Goal: Task Accomplishment & Management: Use online tool/utility

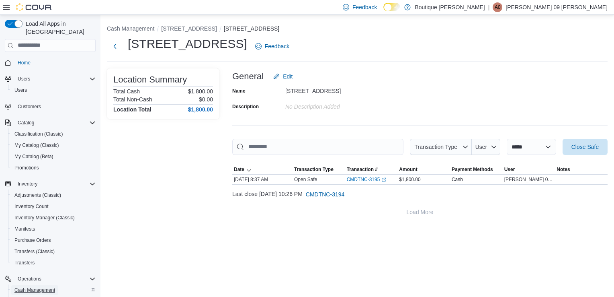
click at [38, 287] on span "Cash Management" at bounding box center [34, 290] width 41 height 6
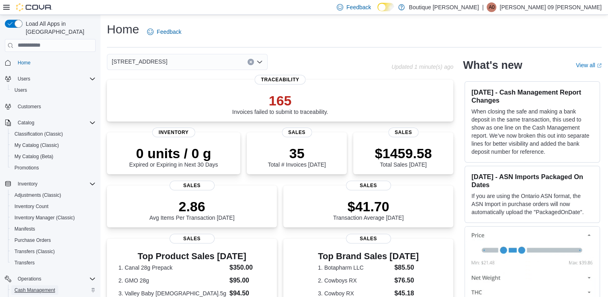
click at [45, 287] on span "Cash Management" at bounding box center [34, 290] width 41 height 6
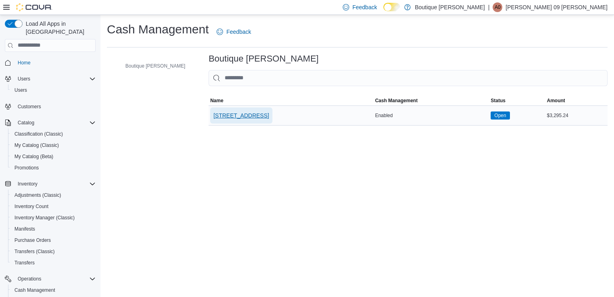
click at [233, 112] on span "[STREET_ADDRESS]" at bounding box center [241, 115] width 55 height 8
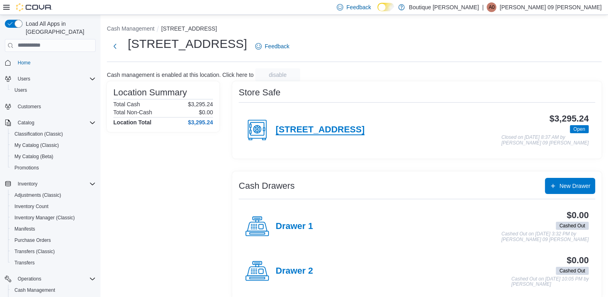
click at [310, 128] on h4 "[STREET_ADDRESS]" at bounding box center [320, 130] width 89 height 10
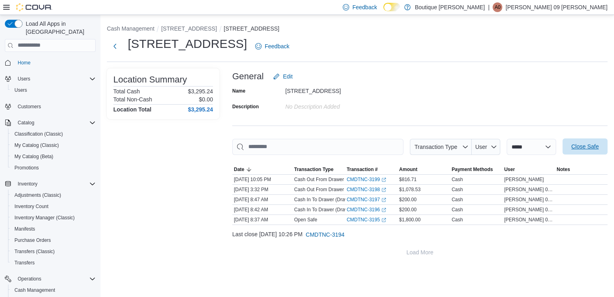
click at [583, 140] on span "Close Safe" at bounding box center [585, 146] width 35 height 16
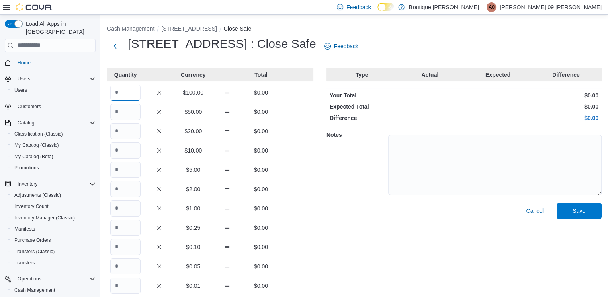
click at [118, 94] on input "Quantity" at bounding box center [125, 92] width 31 height 16
type input "*"
type input "**"
type input "*"
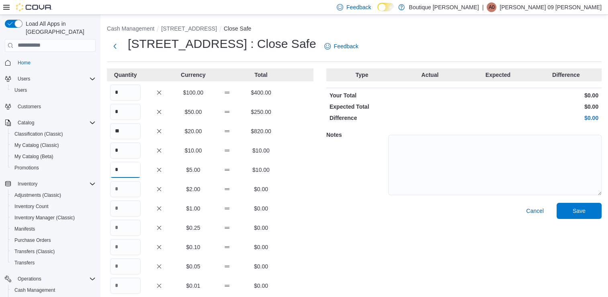
type input "*"
drag, startPoint x: 118, startPoint y: 94, endPoint x: 180, endPoint y: 296, distance: 210.8
click at [150, 192] on div "Quantity Currency Total * $100.00 $400.00 * $50.00 $250.00 ** $20.00 $820.00 * …" at bounding box center [210, 202] width 207 height 269
click at [124, 89] on input "**" at bounding box center [125, 92] width 31 height 16
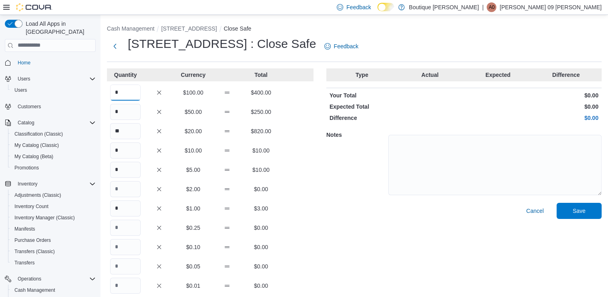
type input "*"
click at [132, 225] on input "Quantity" at bounding box center [125, 228] width 31 height 16
type input "*"
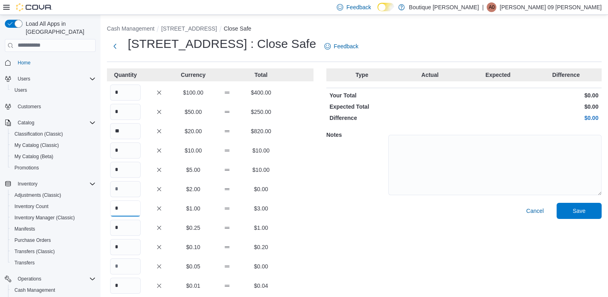
click at [127, 212] on input "*" at bounding box center [125, 208] width 31 height 16
type input "*"
click at [338, 249] on div "Cancel Save" at bounding box center [464, 270] width 275 height 135
drag, startPoint x: 338, startPoint y: 249, endPoint x: 340, endPoint y: 236, distance: 13.9
click at [340, 236] on div "Cancel Save" at bounding box center [464, 270] width 275 height 135
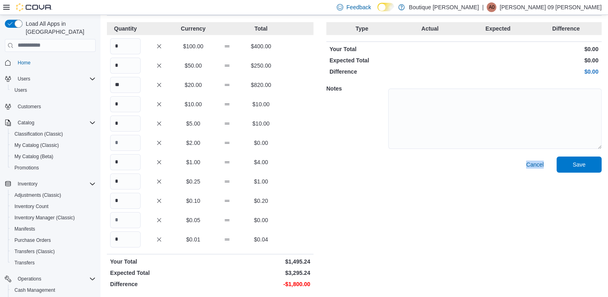
scroll to position [47, 0]
drag, startPoint x: 342, startPoint y: 222, endPoint x: 358, endPoint y: 317, distance: 97.0
drag, startPoint x: 358, startPoint y: 317, endPoint x: 352, endPoint y: 152, distance: 165.0
click at [352, 152] on div "Notes" at bounding box center [464, 117] width 275 height 78
click at [128, 44] on input "*" at bounding box center [125, 46] width 31 height 16
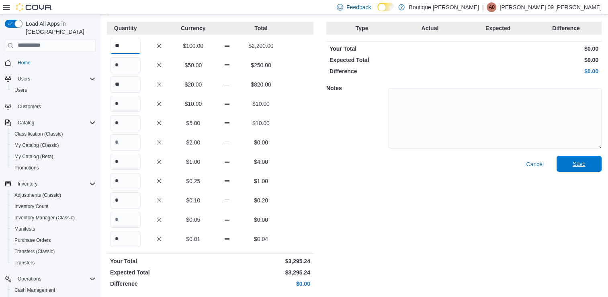
type input "**"
click at [573, 166] on span "Save" at bounding box center [579, 164] width 35 height 16
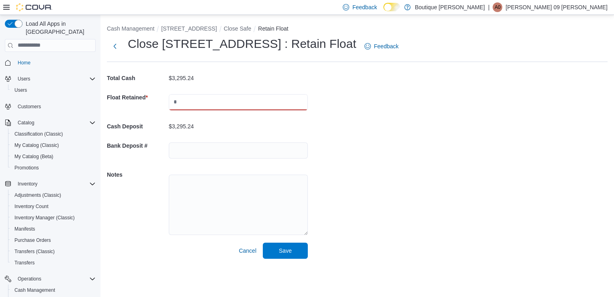
click at [183, 103] on input "text" at bounding box center [238, 102] width 139 height 16
type input "****"
click at [189, 148] on input "text" at bounding box center [238, 150] width 139 height 16
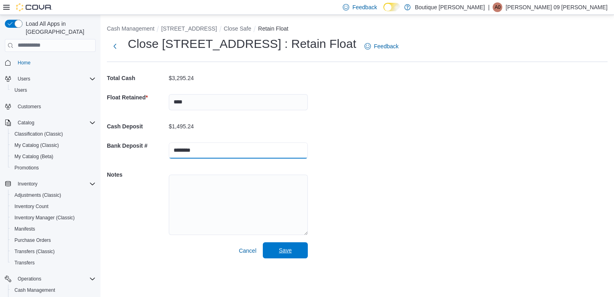
type input "********"
click at [298, 252] on span "Save" at bounding box center [285, 250] width 35 height 16
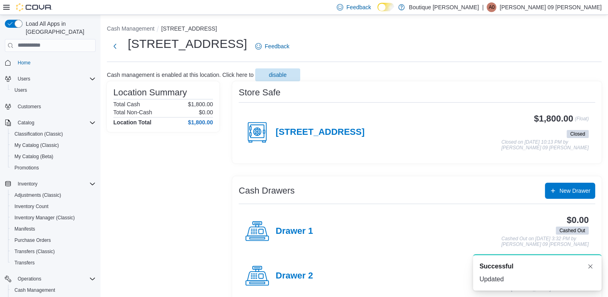
click at [402, 53] on div "[STREET_ADDRESS] Feedback" at bounding box center [354, 46] width 495 height 21
